Goal: Information Seeking & Learning: Understand process/instructions

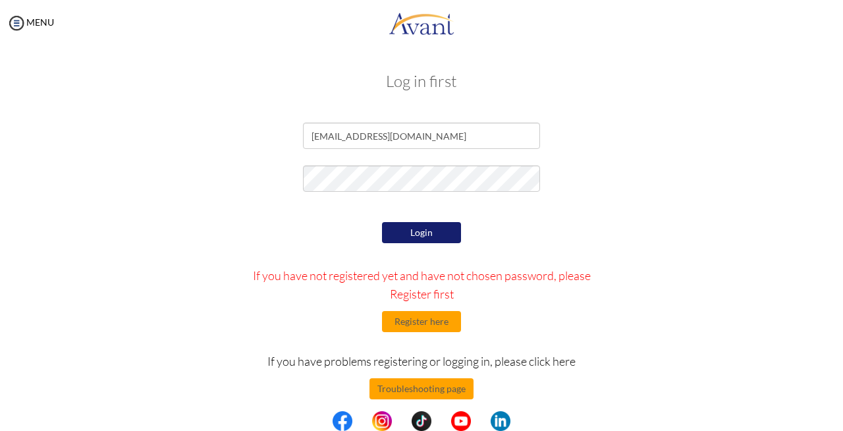
click at [415, 233] on button "Login" at bounding box center [421, 232] width 79 height 21
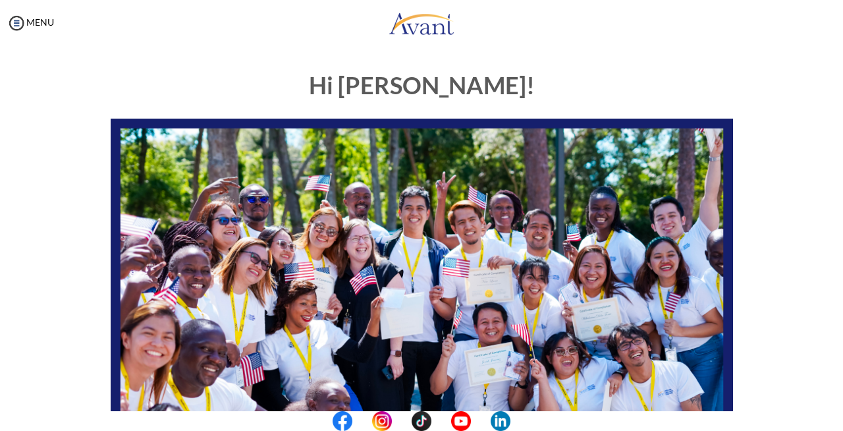
click at [0, 0] on div at bounding box center [0, 0] width 0 height 0
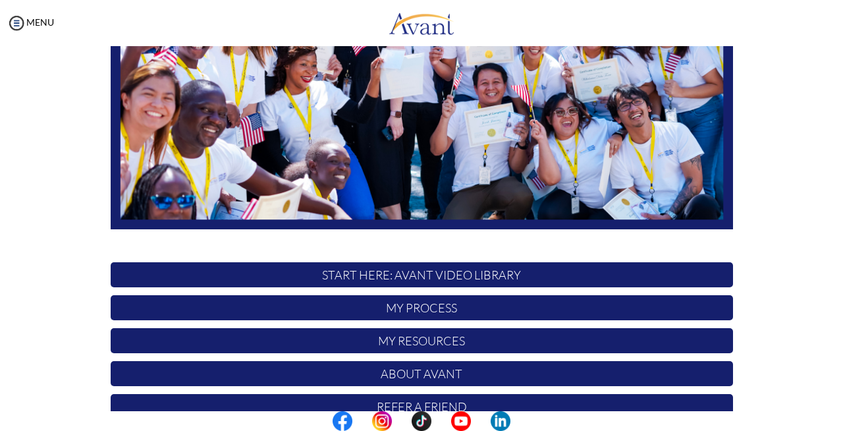
scroll to position [301, 0]
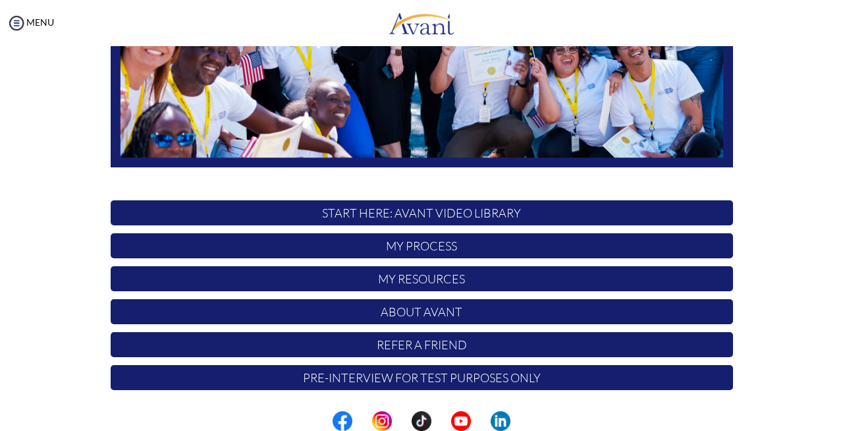
click at [451, 207] on p "START HERE: Avant Video Library" at bounding box center [422, 212] width 623 height 25
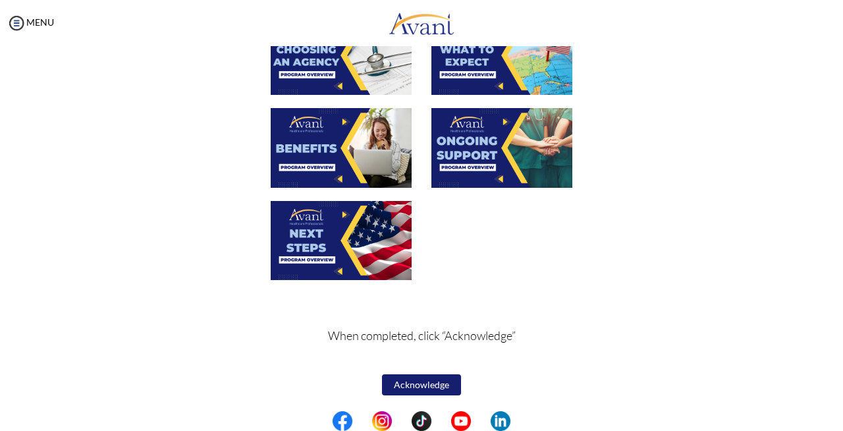
scroll to position [474, 0]
click at [426, 382] on button "Acknowledge" at bounding box center [421, 384] width 79 height 21
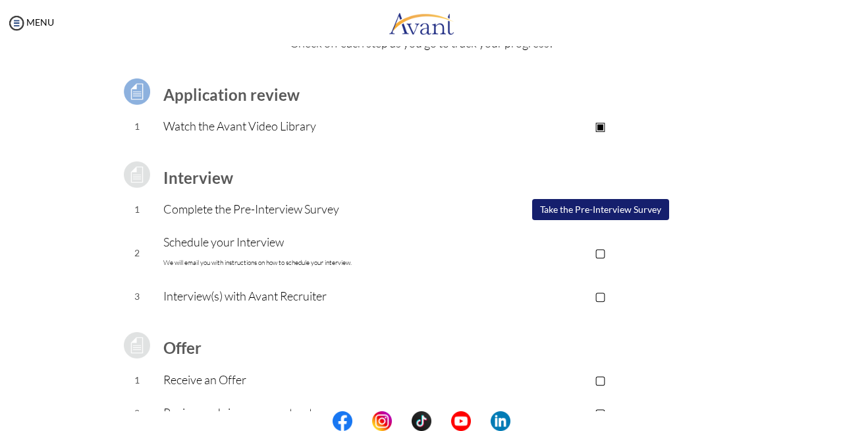
scroll to position [72, 0]
click at [213, 120] on p "Watch the Avant Video Library" at bounding box center [315, 125] width 305 height 18
click at [242, 125] on p "Watch the Avant Video Library" at bounding box center [315, 125] width 305 height 18
click at [613, 128] on p "▣" at bounding box center [601, 125] width 264 height 18
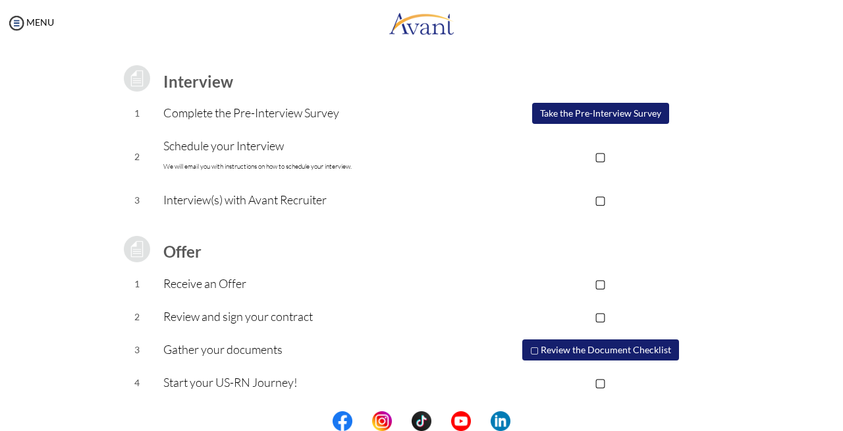
click at [588, 346] on button "▢ Review the Document Checklist" at bounding box center [601, 349] width 157 height 21
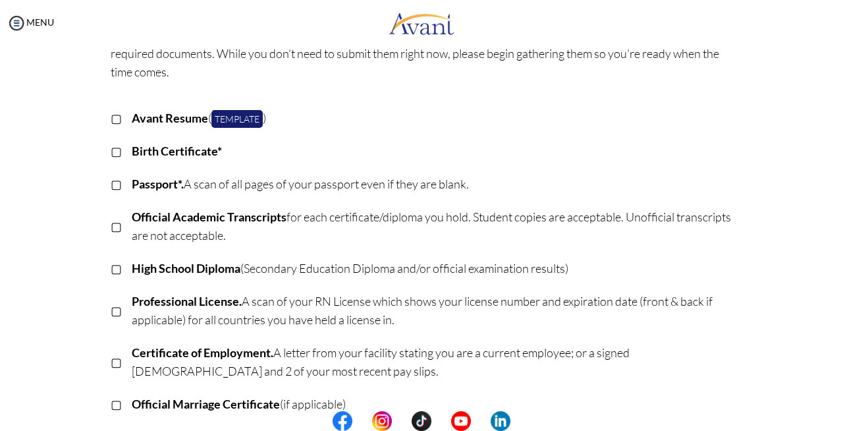
scroll to position [109, 0]
click at [218, 130] on td "Avant Resume ( Template )" at bounding box center [433, 117] width 602 height 33
click at [227, 121] on link "Template" at bounding box center [237, 118] width 51 height 18
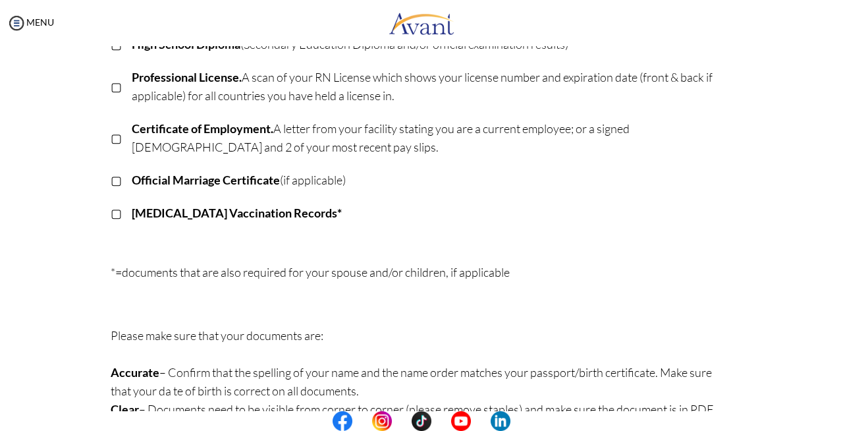
scroll to position [380, 0]
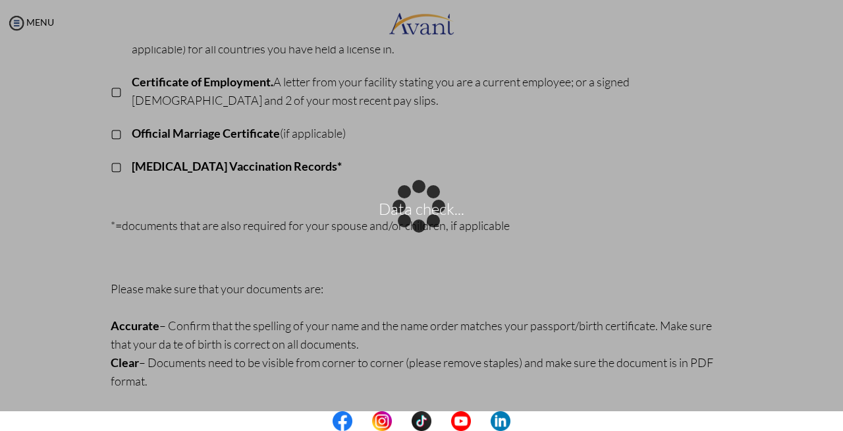
click at [412, 225] on div "Data check..." at bounding box center [421, 215] width 18 height 18
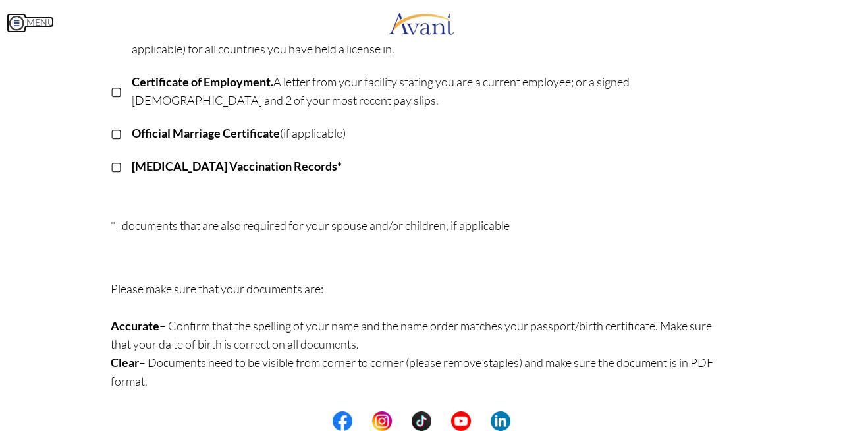
click at [13, 17] on img at bounding box center [17, 23] width 20 height 20
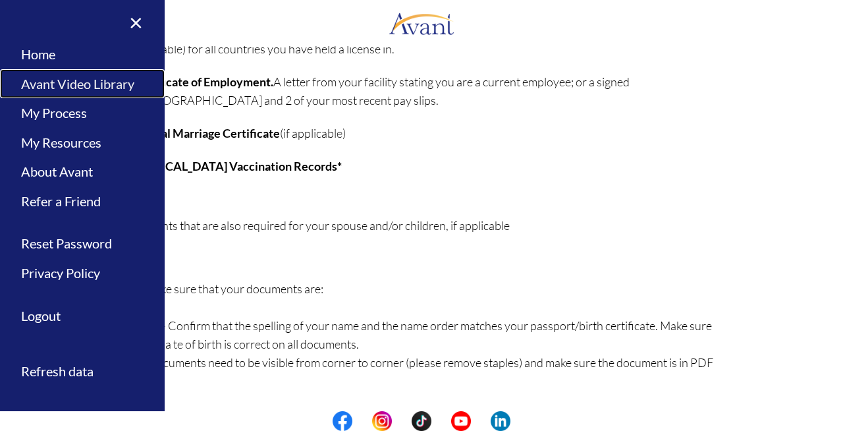
click at [70, 87] on link "Avant Video Library" at bounding box center [82, 84] width 165 height 30
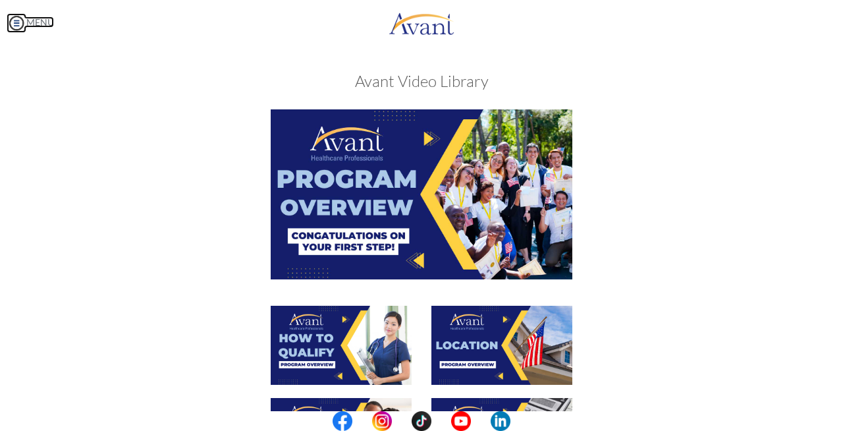
click at [20, 26] on img at bounding box center [17, 23] width 20 height 20
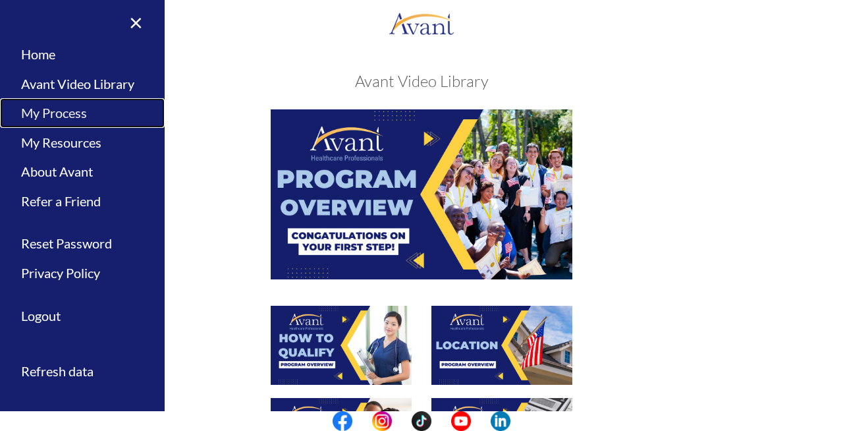
click at [69, 123] on link "My Process" at bounding box center [82, 113] width 165 height 30
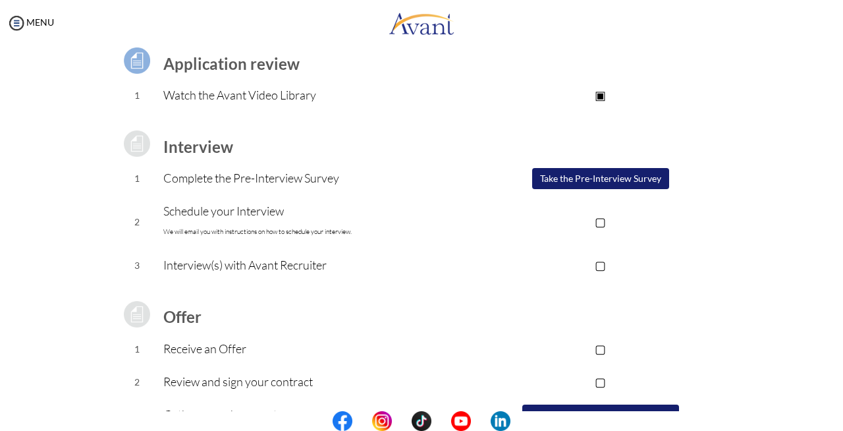
scroll to position [168, 0]
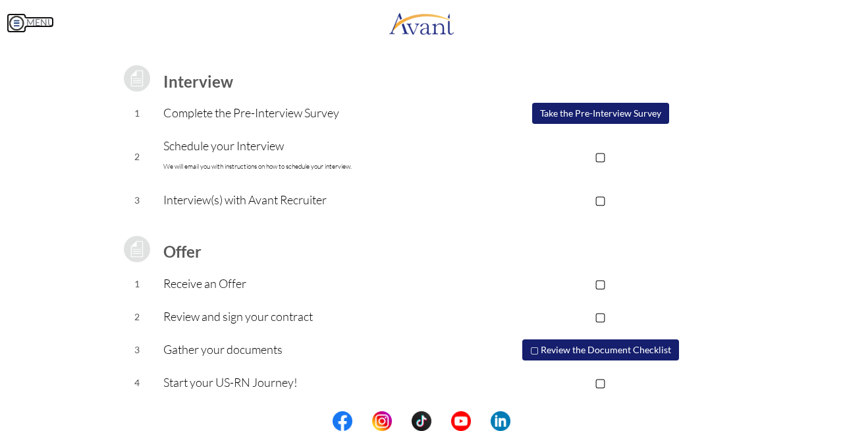
click at [15, 26] on img at bounding box center [17, 23] width 20 height 20
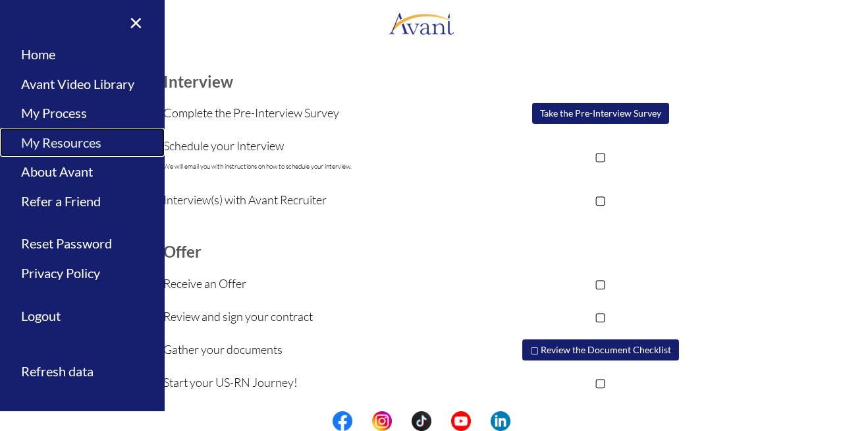
click at [74, 146] on link "My Resources" at bounding box center [82, 143] width 165 height 30
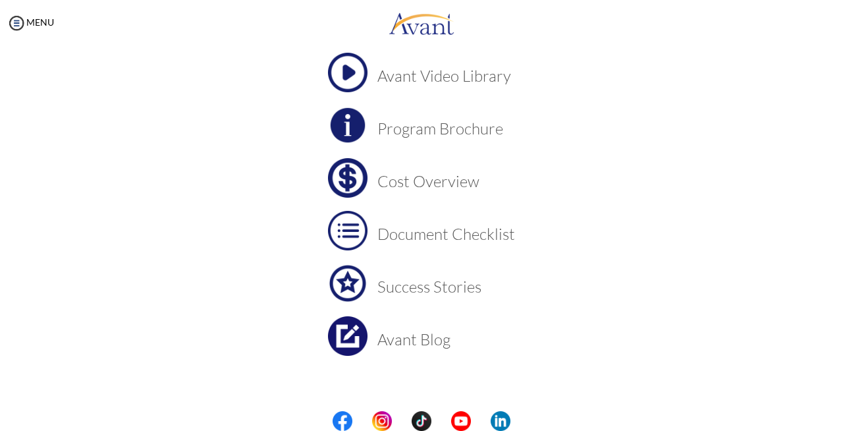
scroll to position [101, 0]
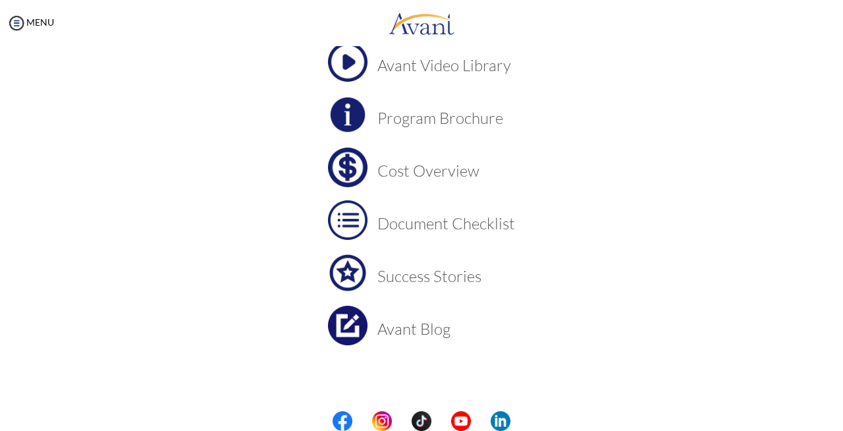
click at [339, 151] on img at bounding box center [348, 168] width 40 height 40
click at [412, 229] on h3 "Document Checklist" at bounding box center [447, 223] width 138 height 17
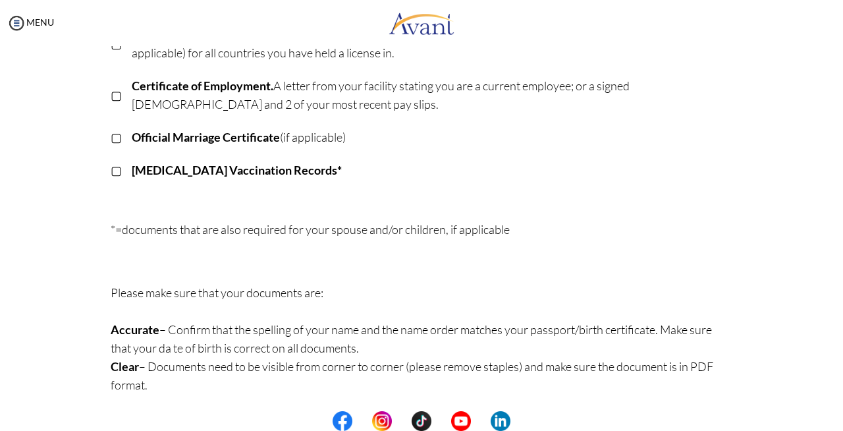
scroll to position [380, 0]
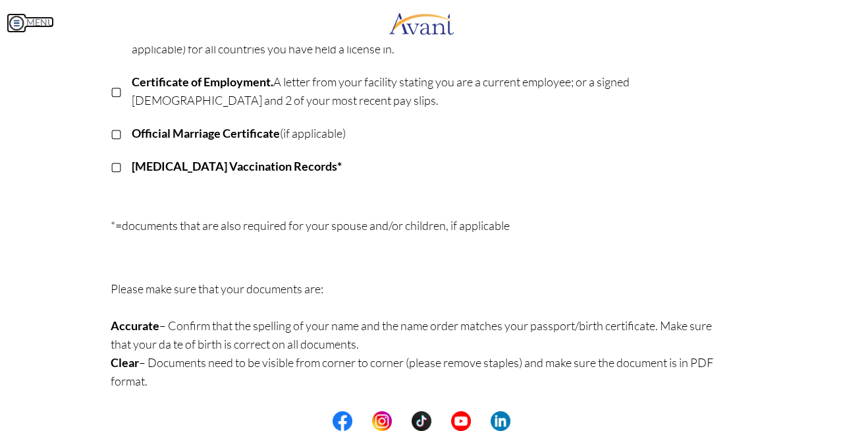
click at [15, 20] on img at bounding box center [17, 23] width 20 height 20
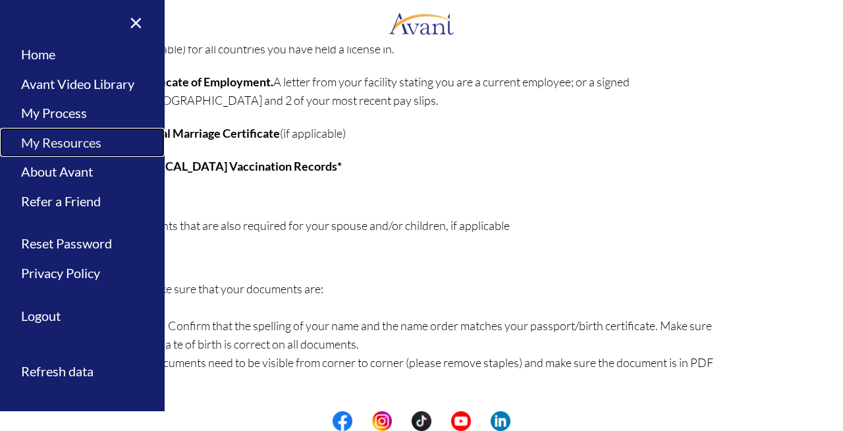
click at [72, 148] on link "My Resources" at bounding box center [82, 143] width 165 height 30
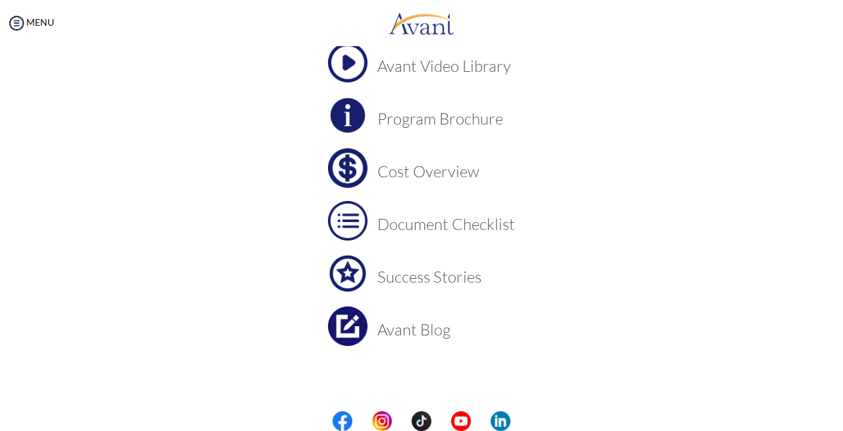
scroll to position [101, 0]
click at [18, 23] on img at bounding box center [17, 23] width 20 height 20
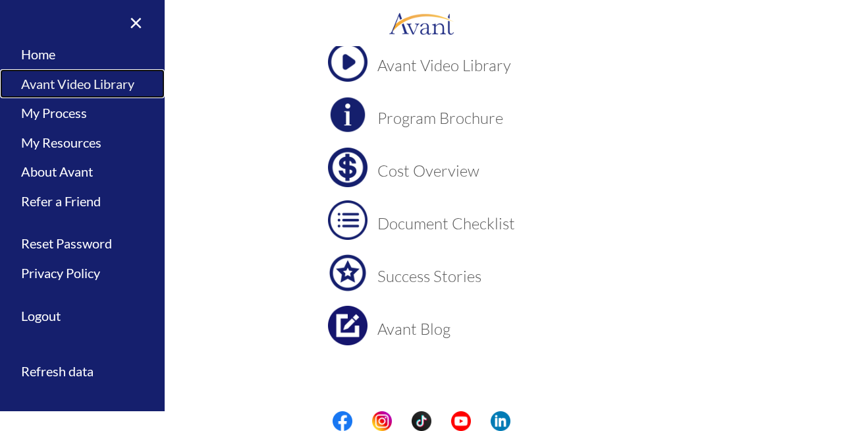
click at [72, 85] on link "Avant Video Library" at bounding box center [82, 84] width 165 height 30
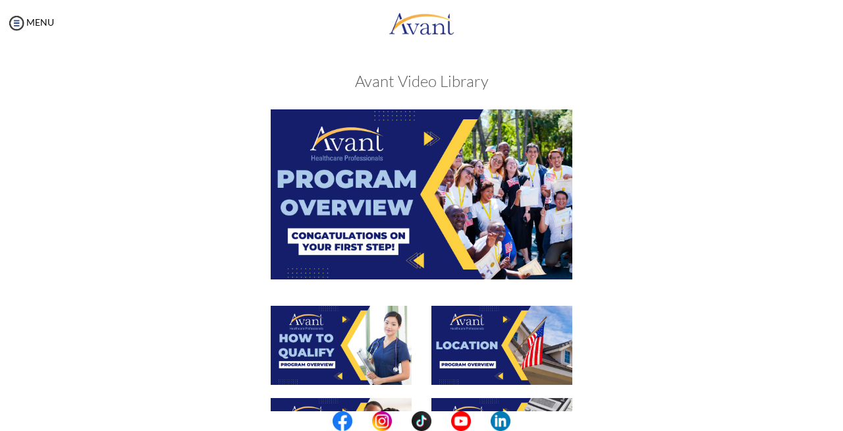
click at [26, 16] on div "MENU" at bounding box center [27, 215] width 54 height 431
click at [14, 25] on img at bounding box center [17, 23] width 20 height 20
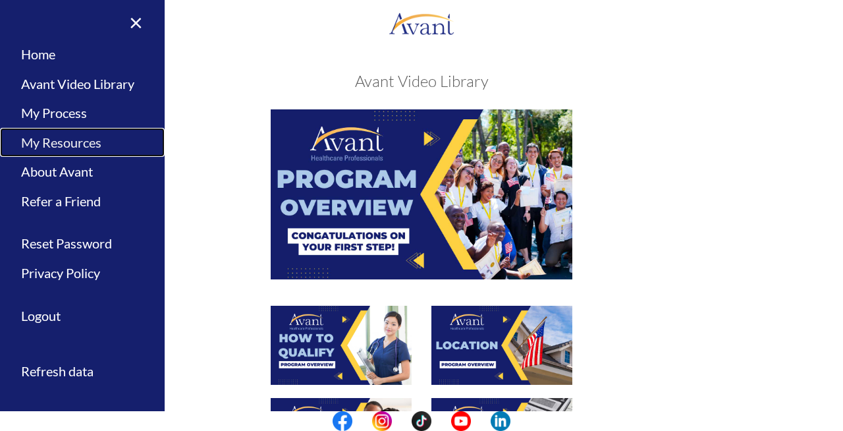
click at [56, 138] on link "My Resources" at bounding box center [82, 143] width 165 height 30
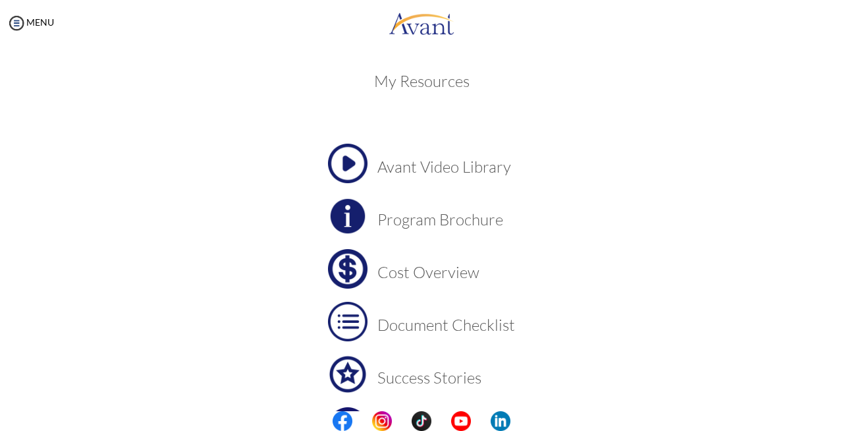
click at [0, 19] on div "MENU" at bounding box center [27, 215] width 54 height 431
click at [15, 21] on img at bounding box center [17, 23] width 20 height 20
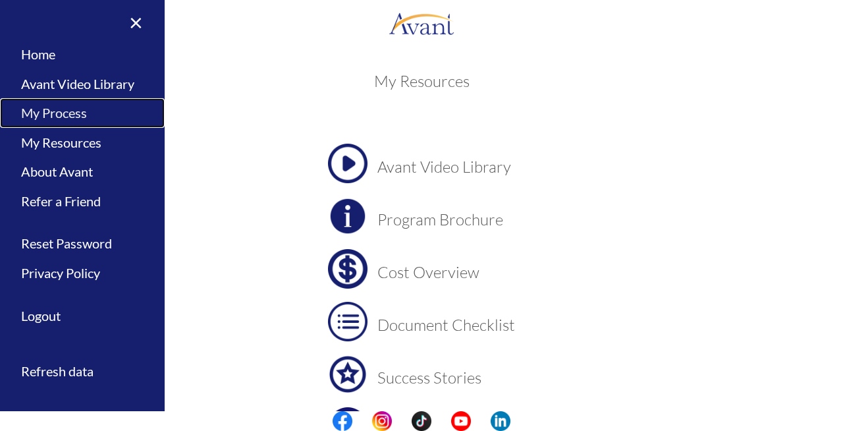
click at [71, 123] on link "My Process" at bounding box center [82, 113] width 165 height 30
